Goal: Check status: Check status

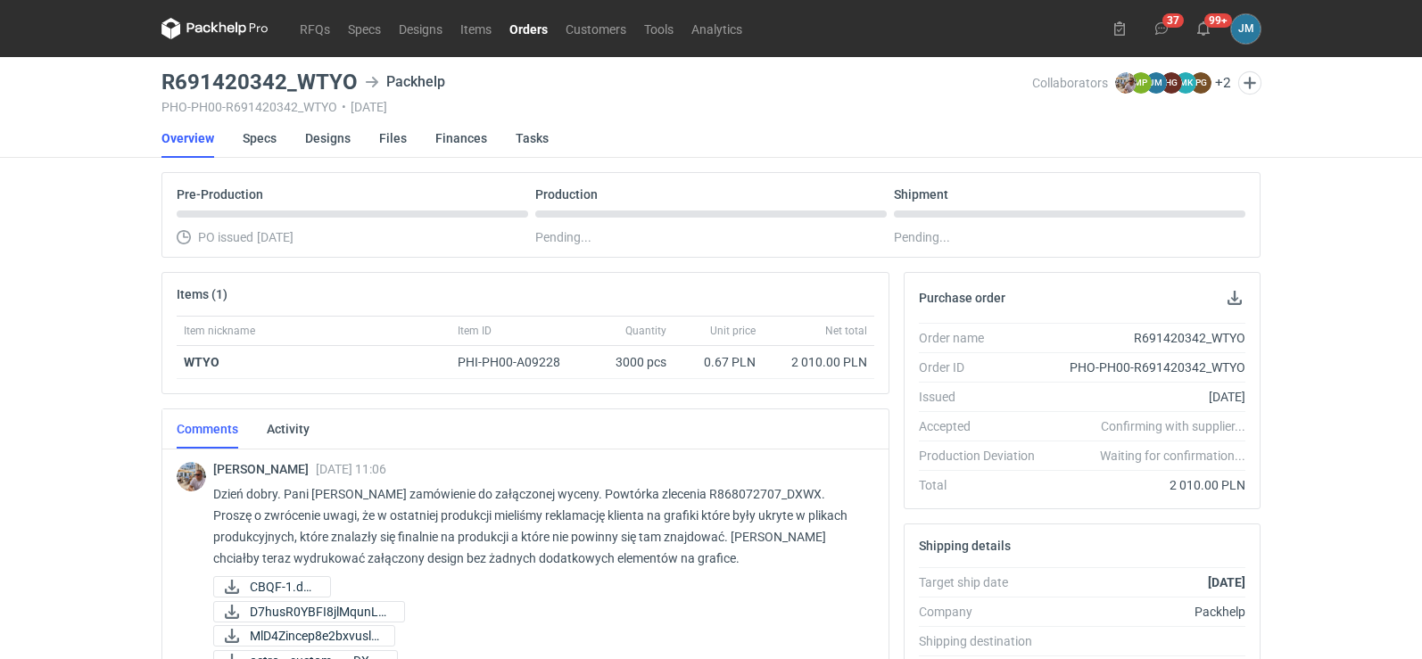
scroll to position [97, 0]
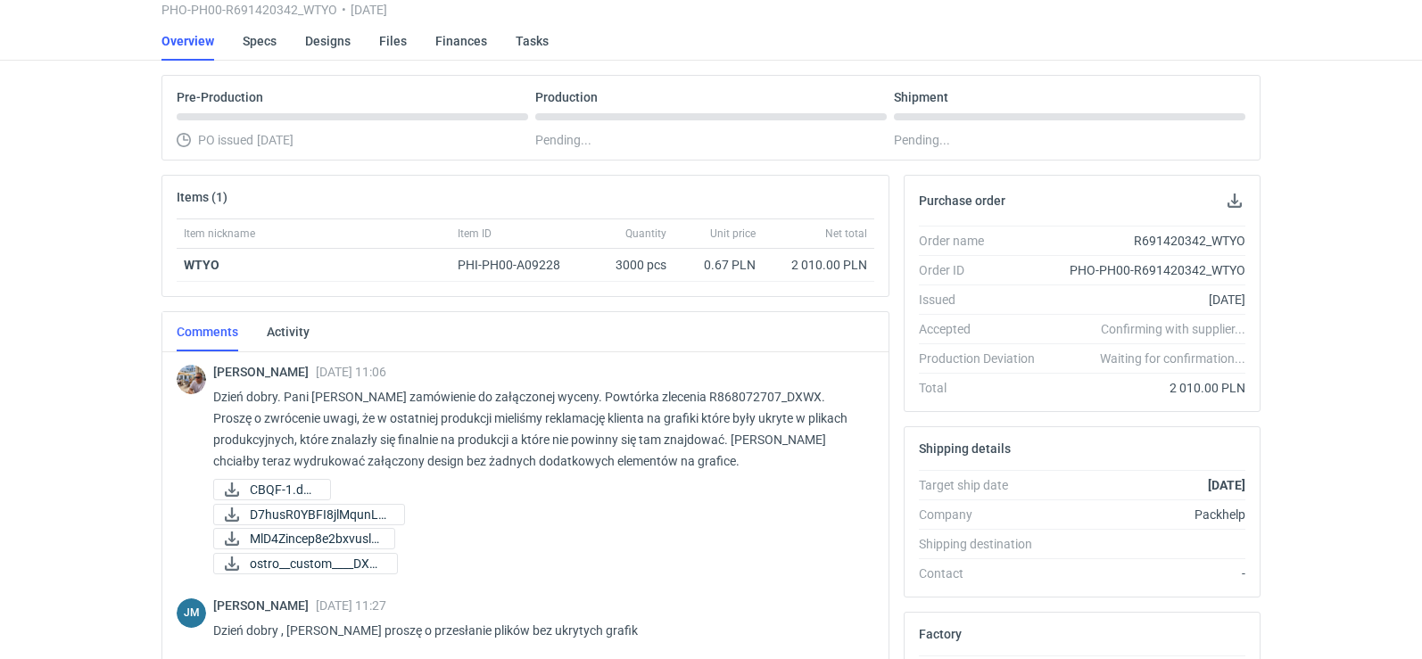
click at [790, 362] on div "[PERSON_NAME] [DATE] 11:06 Dzień dobry. Pani [PERSON_NAME] zamówienie do załącz…" at bounding box center [526, 468] width 698 height 239
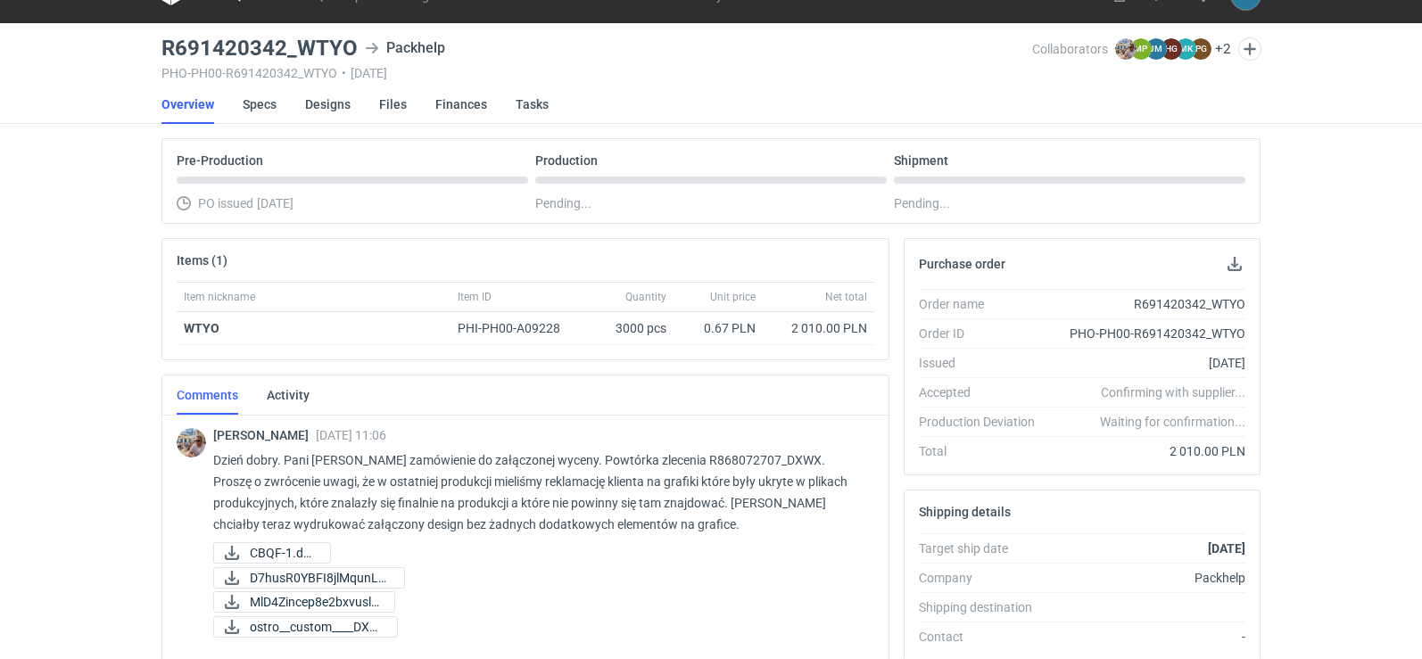
scroll to position [0, 0]
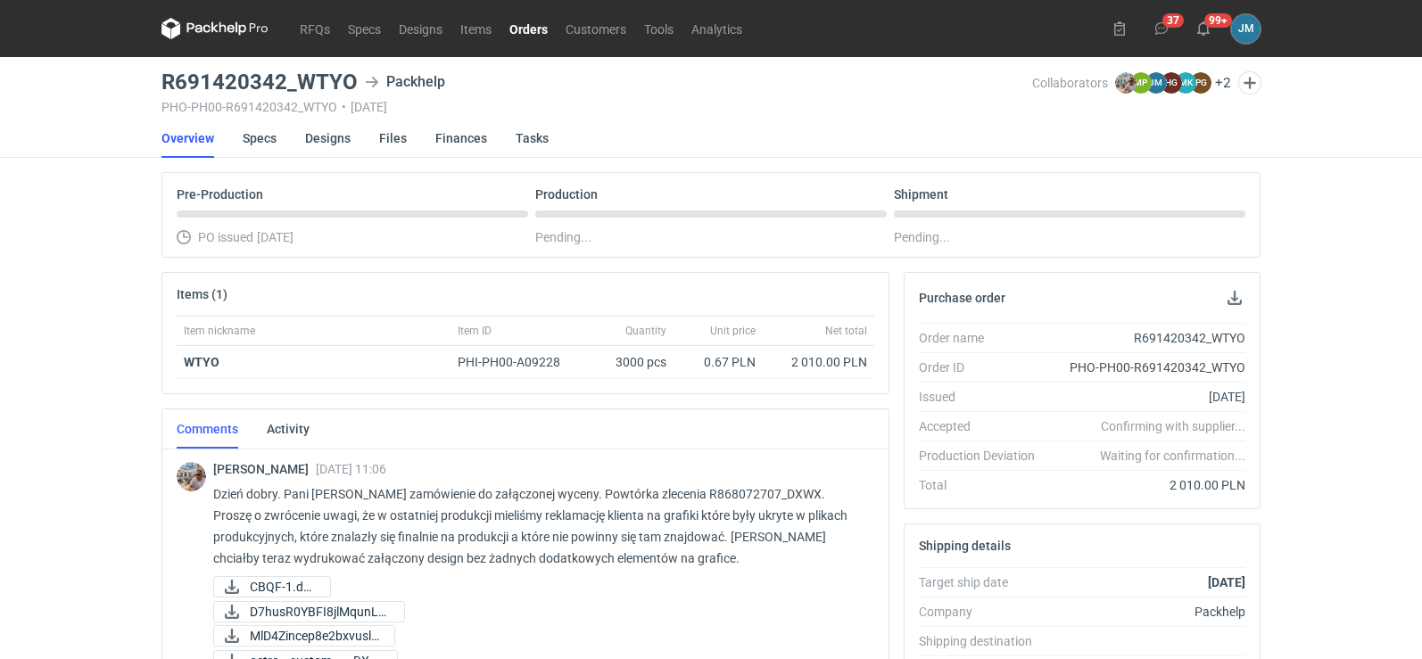
click at [232, 38] on icon at bounding box center [214, 28] width 107 height 21
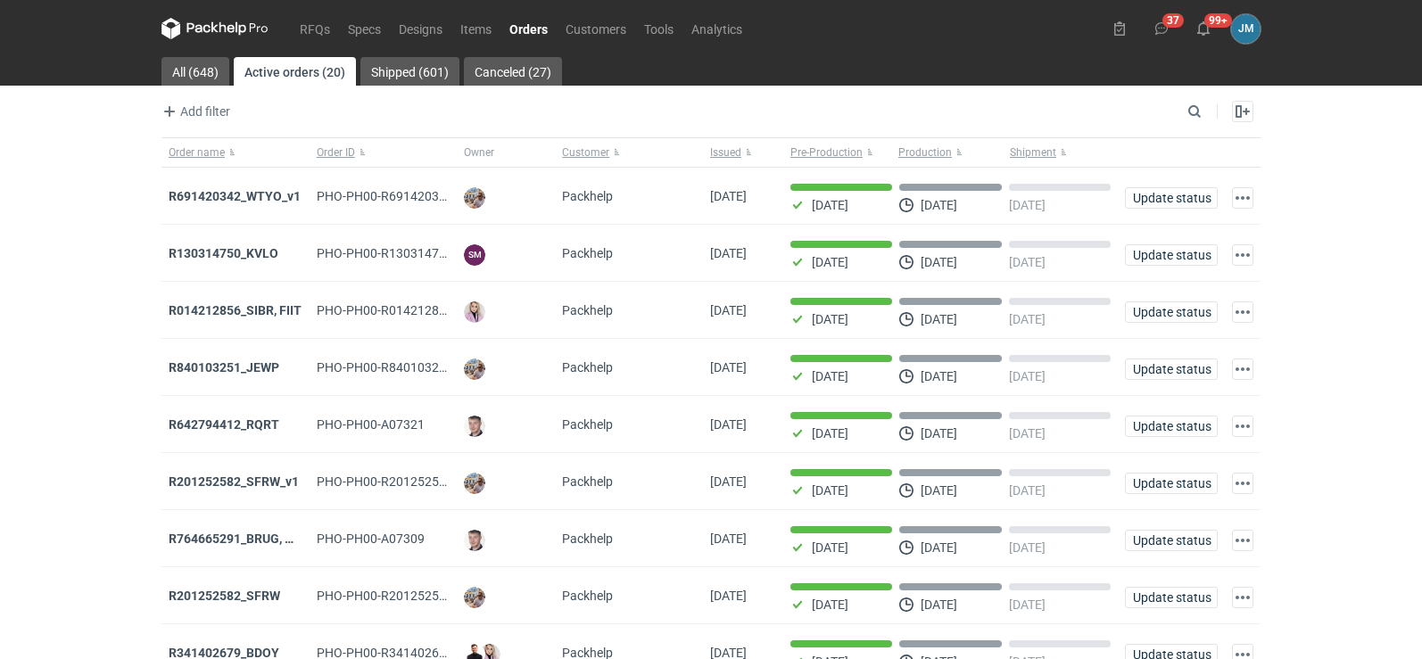
click at [230, 37] on icon at bounding box center [214, 28] width 107 height 21
